Goal: Obtain resource: Download file/media

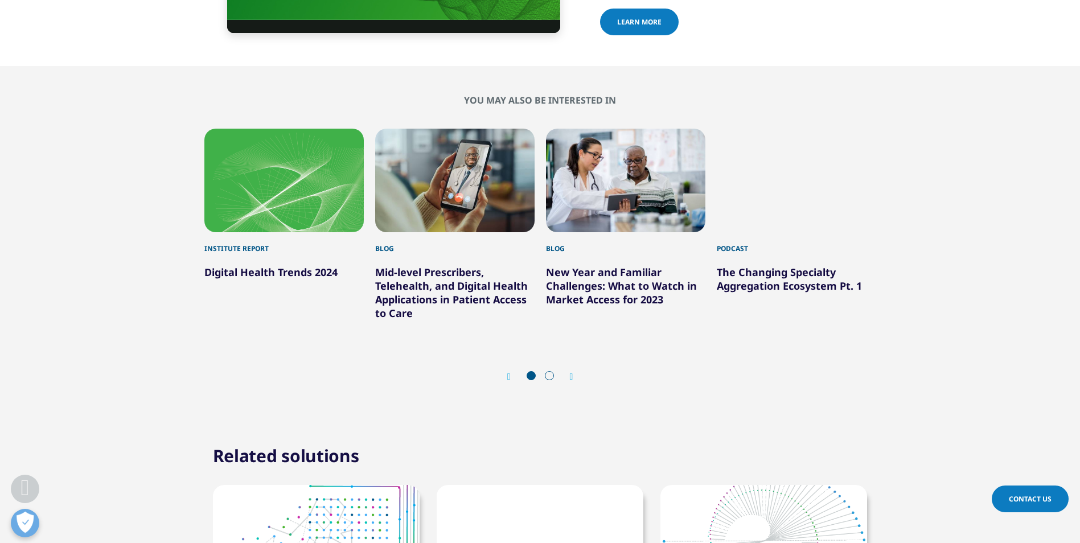
scroll to position [3757, 0]
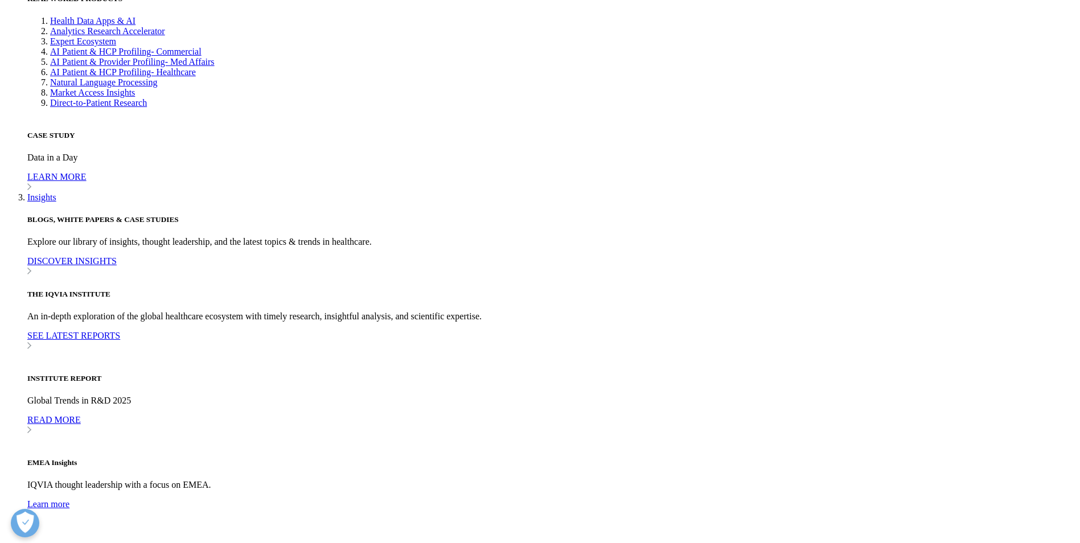
scroll to position [3302, 0]
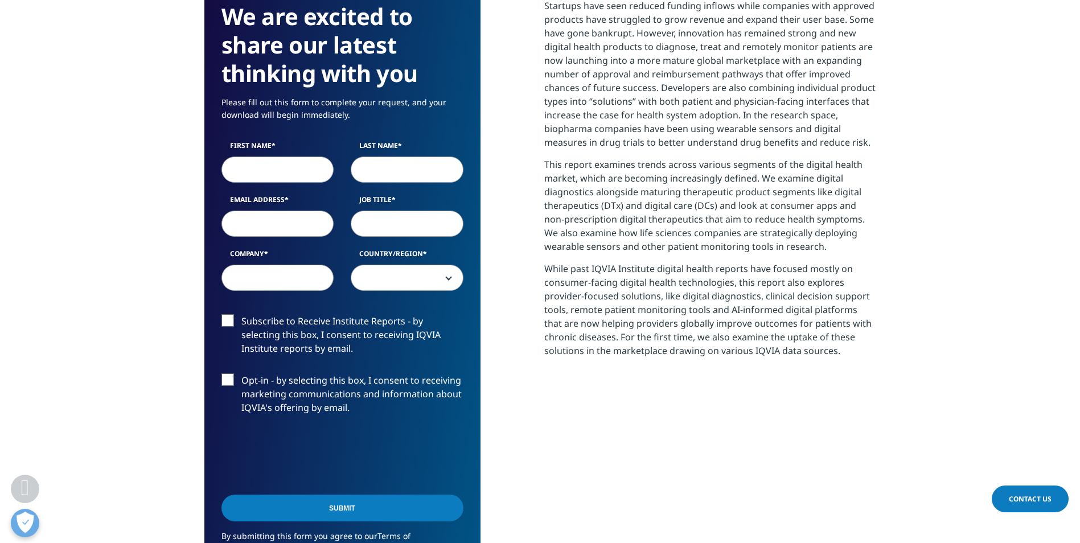
scroll to position [342, 0]
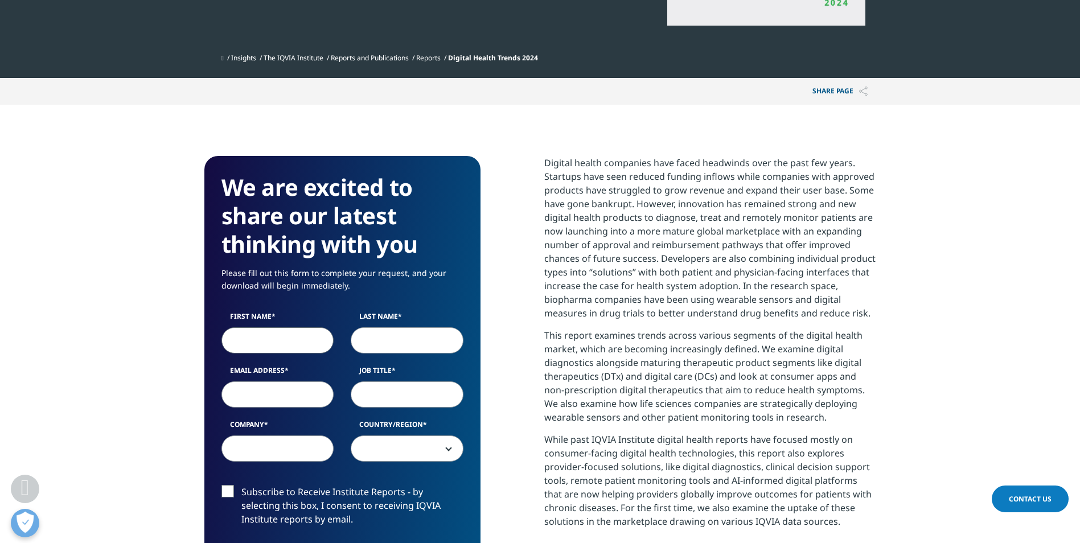
click at [261, 332] on input "First Name" at bounding box center [277, 340] width 113 height 26
type input "Joan"
type input "Chambers"
type input "joan.chambers@tufts.edu"
type input "Senior Consultant"
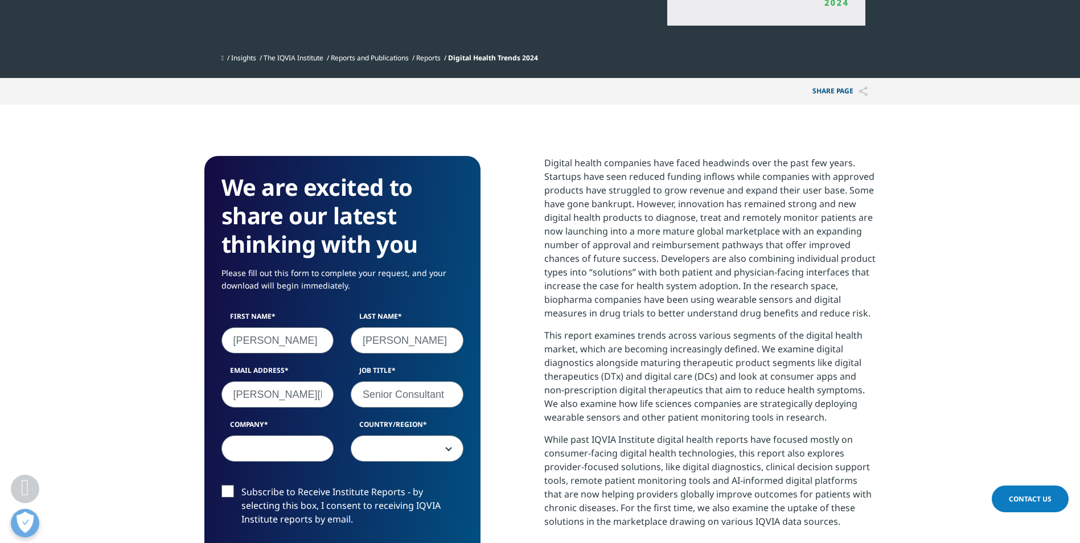
type input "Tufts CSDD"
select select "[GEOGRAPHIC_DATA]"
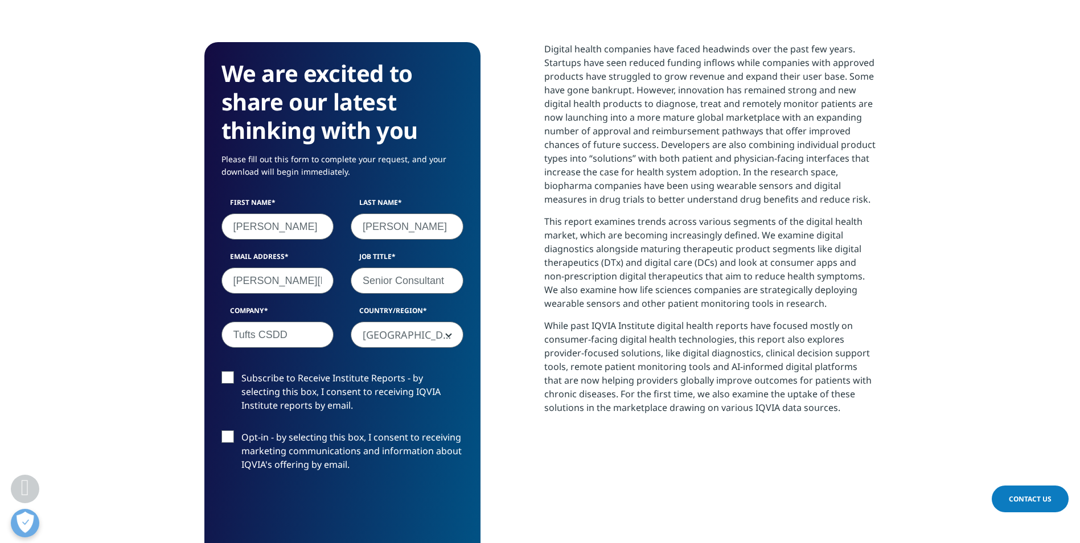
click at [224, 375] on label "Subscribe to Receive Institute Reports - by selecting this box, I consent to re…" at bounding box center [342, 394] width 242 height 47
click at [241, 371] on input "Subscribe to Receive Institute Reports - by selecting this box, I consent to re…" at bounding box center [241, 371] width 0 height 0
click at [227, 434] on label "Opt-in - by selecting this box, I consent to receiving marketing communications…" at bounding box center [342, 453] width 242 height 47
click at [241, 430] on input "Opt-in - by selecting this box, I consent to receiving marketing communications…" at bounding box center [241, 430] width 0 height 0
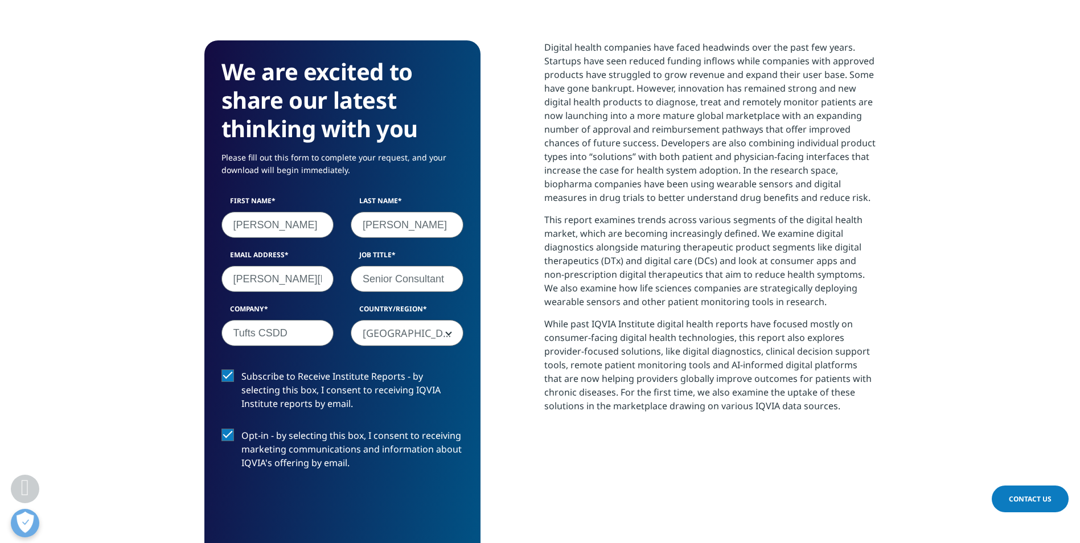
scroll to position [569, 0]
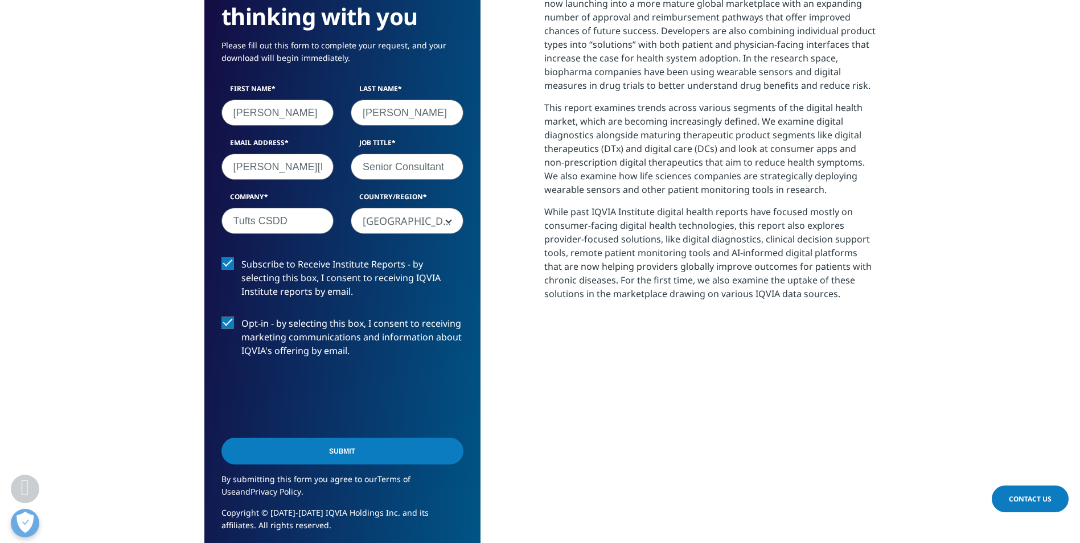
click at [340, 447] on input "Submit" at bounding box center [342, 451] width 242 height 27
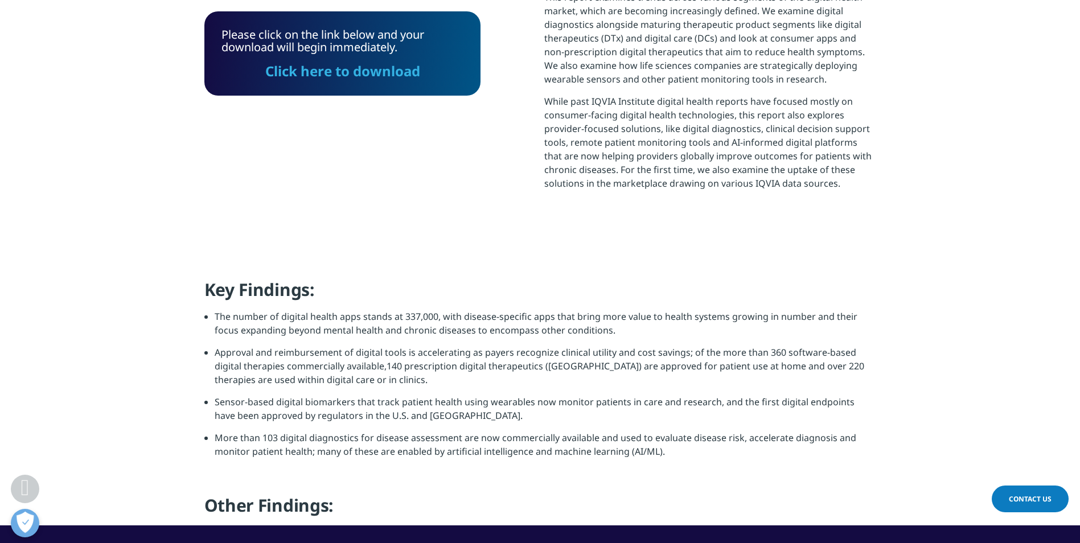
scroll to position [685, 0]
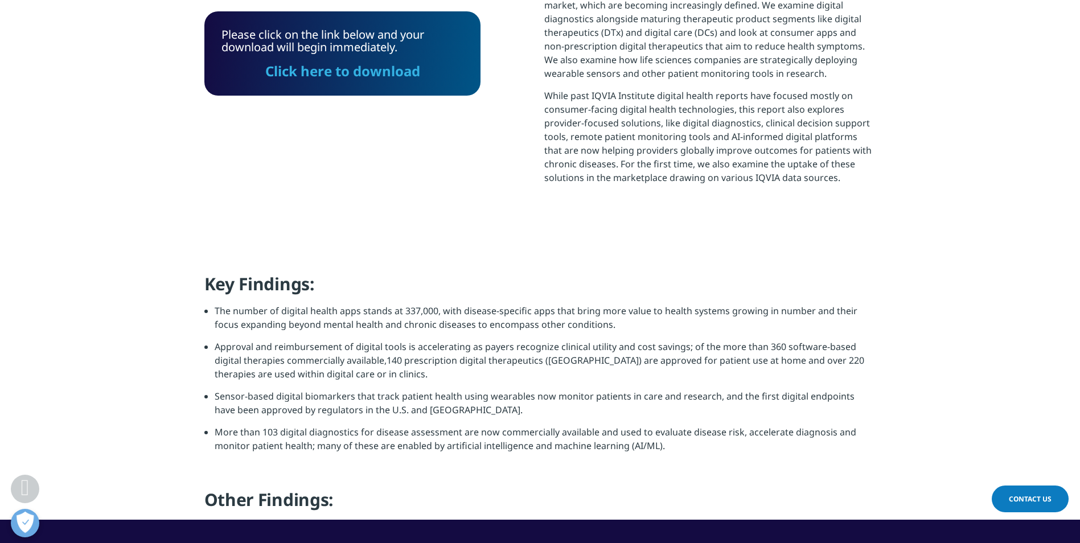
click at [390, 68] on link "Click here to download" at bounding box center [342, 70] width 155 height 19
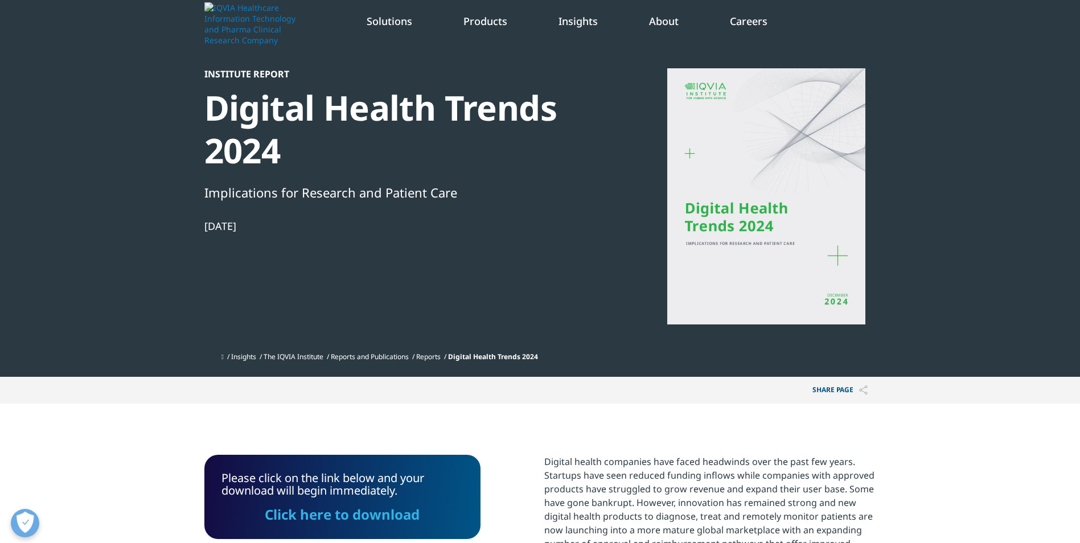
scroll to position [0, 0]
